Goal: Check status: Check status

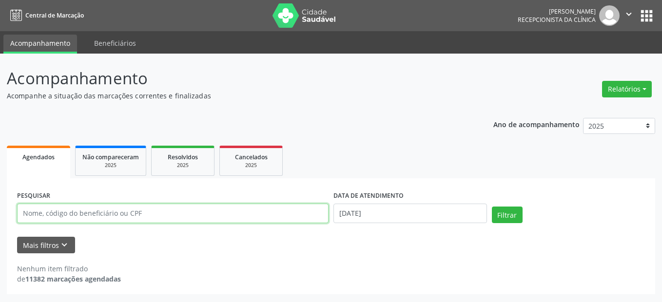
click at [123, 212] on input "text" at bounding box center [173, 214] width 312 height 20
paste input "[PERSON_NAME]"
type input "[PERSON_NAME]"
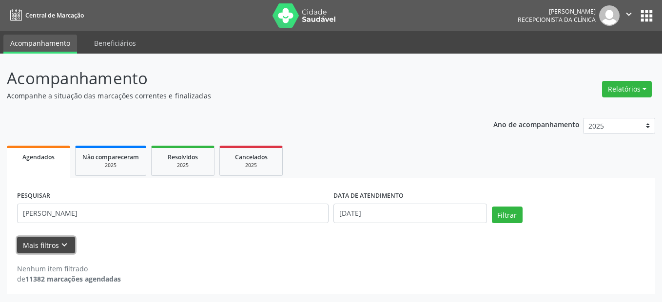
click at [49, 248] on button "Mais filtros keyboard_arrow_down" at bounding box center [46, 245] width 58 height 17
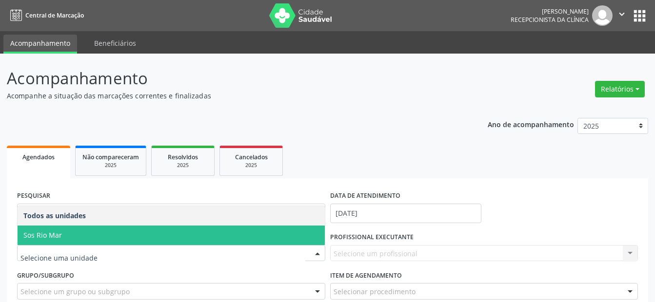
click at [65, 245] on span "Sos Rio Mar" at bounding box center [171, 236] width 307 height 20
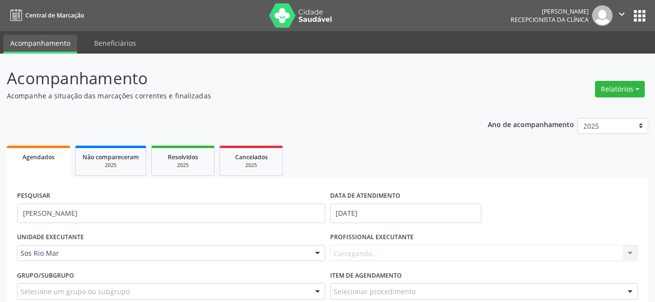
scroll to position [92, 0]
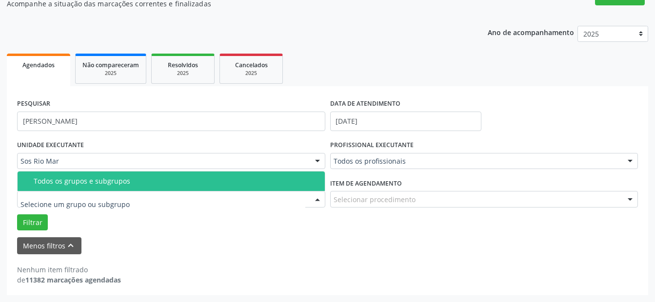
click at [75, 182] on div "Todos os grupos e subgrupos" at bounding box center [176, 181] width 285 height 8
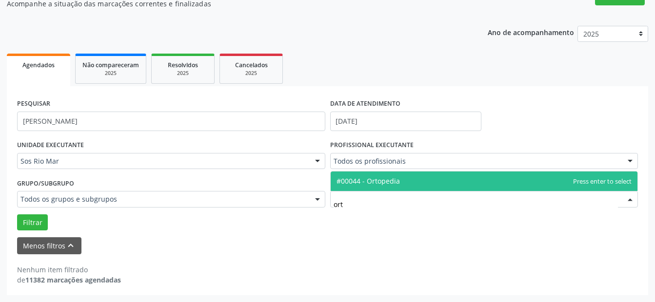
type input "orto"
click at [368, 182] on span "#00044 - Ortopedia" at bounding box center [367, 180] width 63 height 9
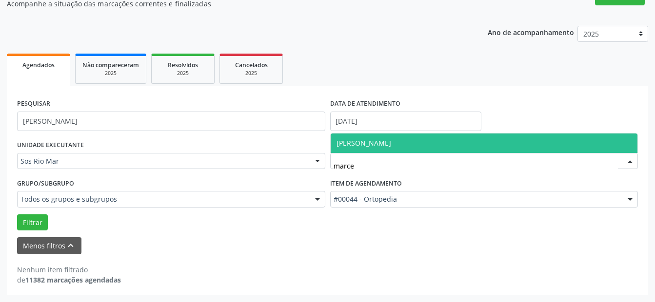
type input "[PERSON_NAME]"
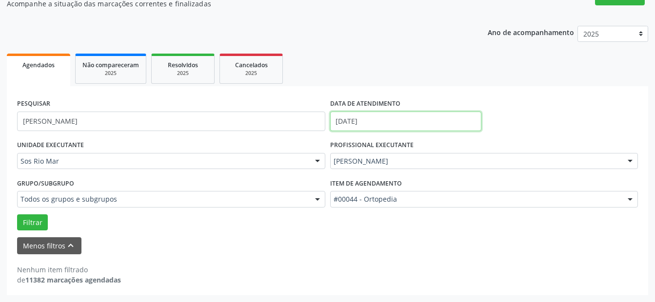
click at [382, 119] on input "[DATE]" at bounding box center [406, 122] width 152 height 20
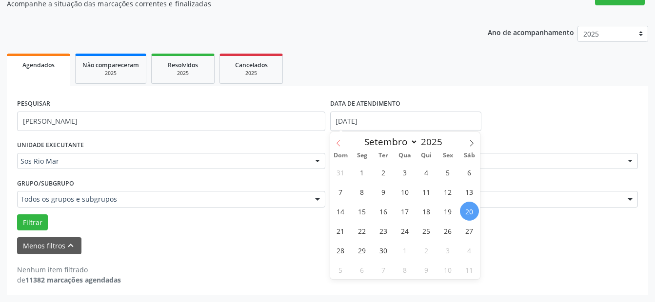
click at [339, 147] on icon at bounding box center [338, 143] width 7 height 7
select select "7"
drag, startPoint x: 406, startPoint y: 253, endPoint x: 427, endPoint y: 255, distance: 20.6
click at [427, 255] on div "27 28 29 30 31 1 2 3 4 5 6 7 8 9 10 11 12 13 14 15 16 17 18 19 20 21 22 23 24 2…" at bounding box center [405, 220] width 150 height 117
drag, startPoint x: 427, startPoint y: 255, endPoint x: 413, endPoint y: 252, distance: 14.0
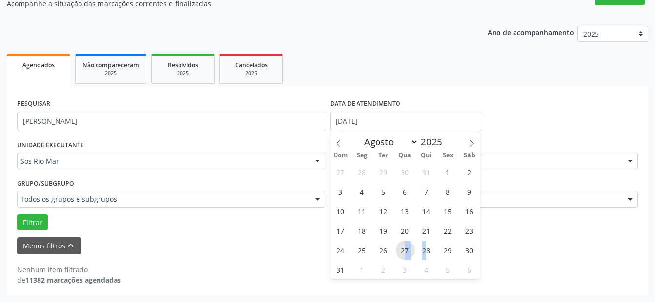
click at [413, 252] on span "27" at bounding box center [404, 250] width 19 height 19
type input "[DATE]"
click at [425, 249] on span "28" at bounding box center [426, 250] width 19 height 19
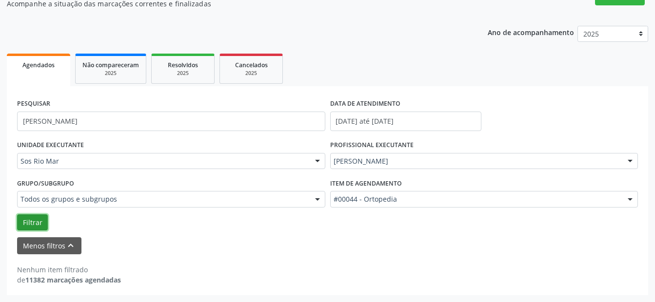
click at [37, 221] on button "Filtrar" at bounding box center [32, 223] width 31 height 17
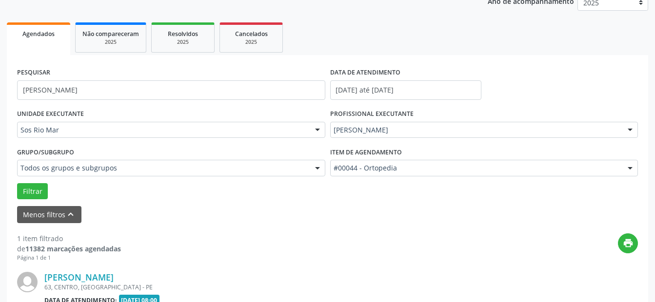
scroll to position [249, 0]
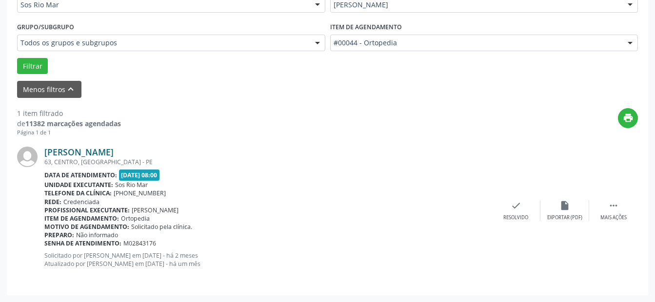
click at [66, 153] on link "[PERSON_NAME]" at bounding box center [78, 152] width 69 height 11
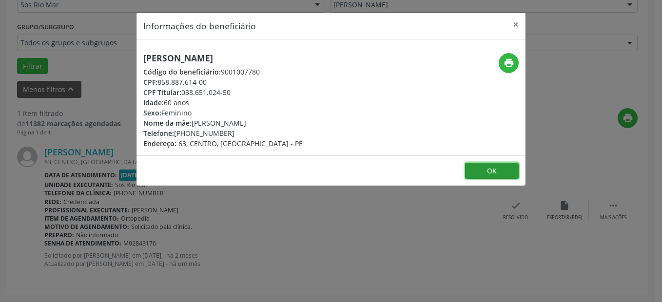
click at [499, 172] on button "OK" at bounding box center [492, 171] width 54 height 17
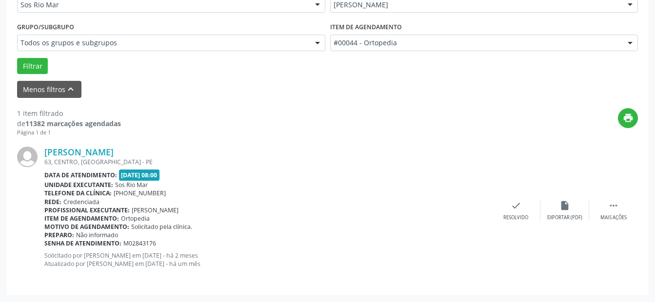
click at [524, 106] on div "1 item filtrado de 11382 marcações agendadas Página 1 de 1 print [PERSON_NAME] …" at bounding box center [327, 191] width 621 height 187
